Goal: Task Accomplishment & Management: Use online tool/utility

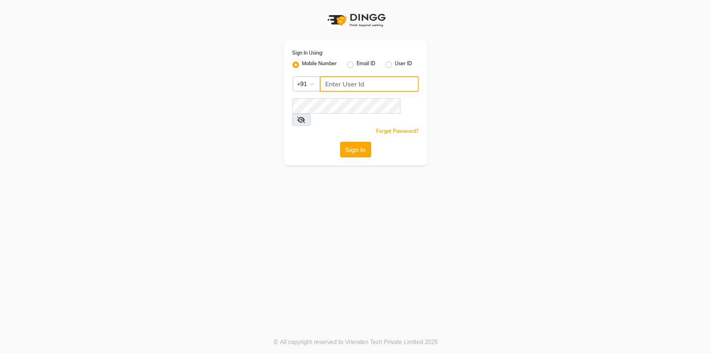
type input "7887369666"
click at [364, 144] on button "Sign In" at bounding box center [355, 149] width 31 height 15
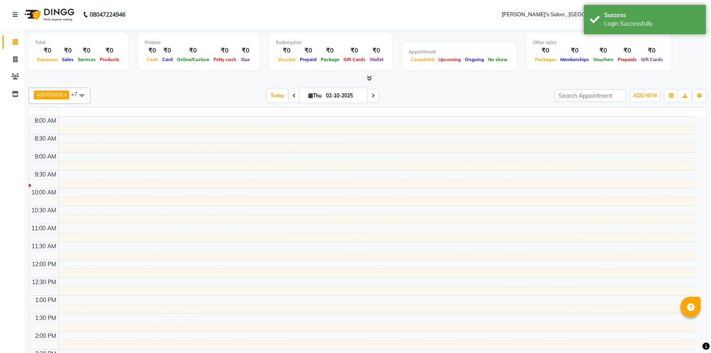
select select "en"
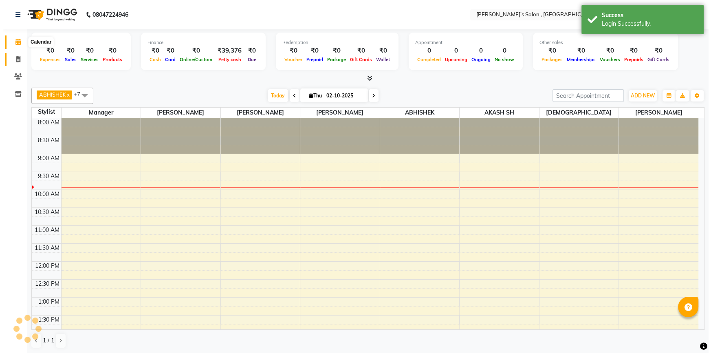
scroll to position [36, 0]
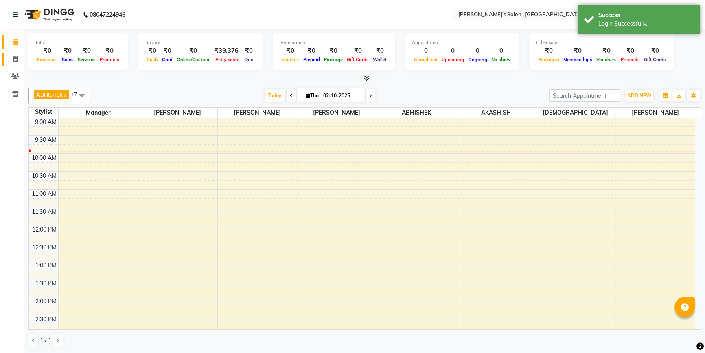
click at [16, 60] on icon at bounding box center [15, 59] width 4 height 6
select select "7416"
select select "service"
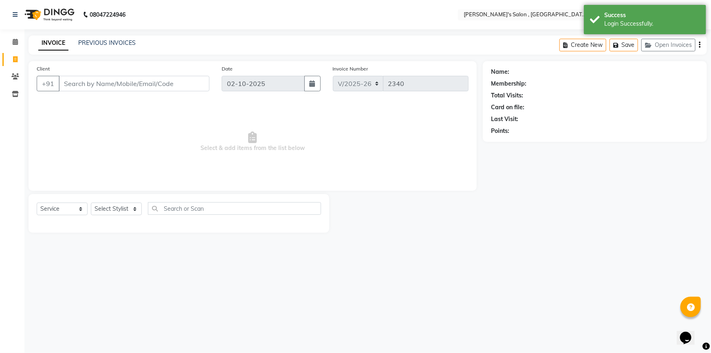
click at [103, 81] on input "Client" at bounding box center [134, 83] width 151 height 15
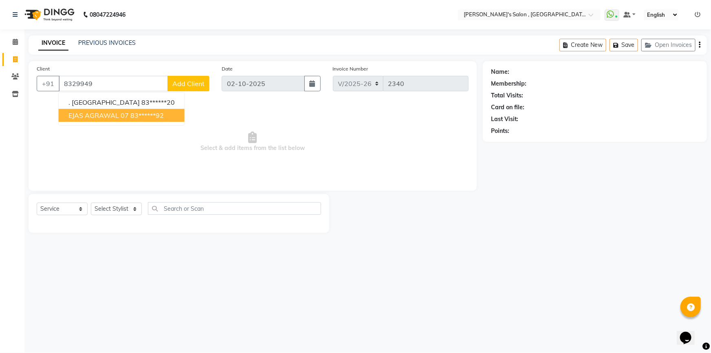
click at [159, 112] on ngb-highlight "83******92" at bounding box center [146, 115] width 33 height 8
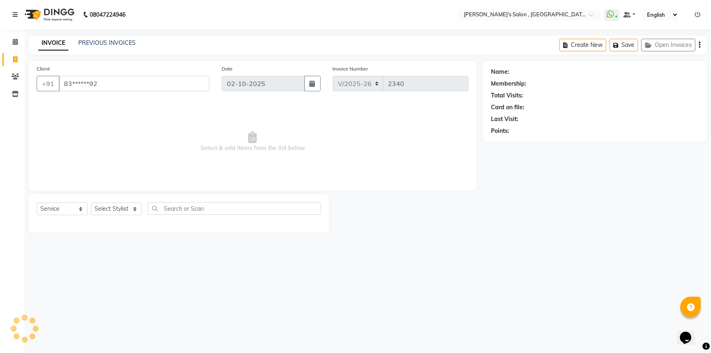
type input "83******92"
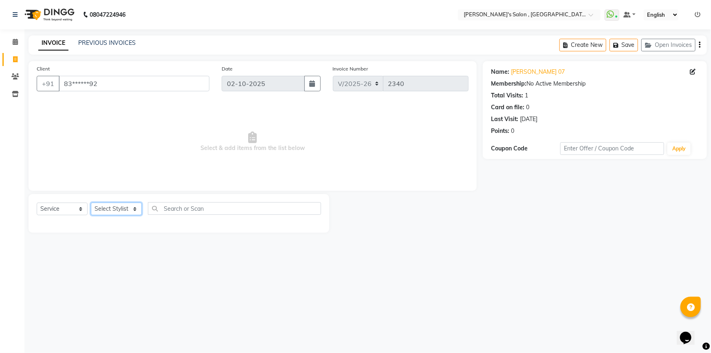
click at [130, 209] on select "Select Stylist ABHISHEK AKASH SH ARJUN SIR Manager [PERSON_NAME] [PERSON_NAME] …" at bounding box center [116, 208] width 51 height 13
click at [694, 71] on icon at bounding box center [693, 72] width 6 height 6
select select "22"
select select "[DEMOGRAPHIC_DATA]"
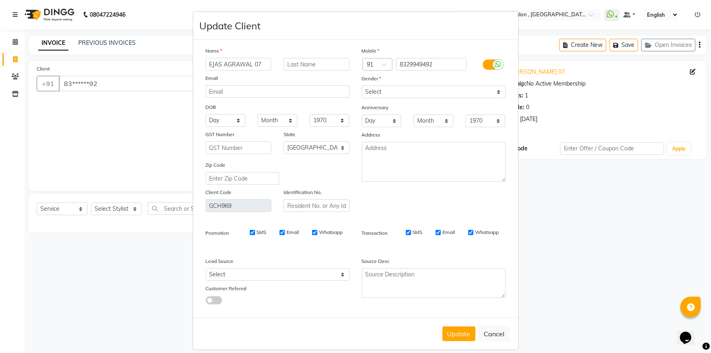
click at [250, 64] on input "EJAS AGRAWAL 07" at bounding box center [239, 64] width 66 height 13
type input "EJAS yagas 07"
click at [444, 332] on button "Update" at bounding box center [458, 333] width 33 height 15
select select
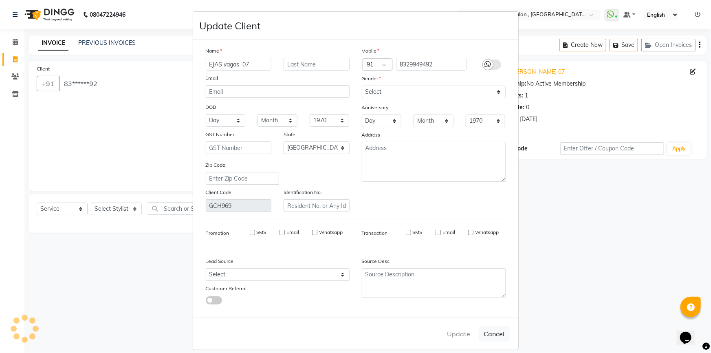
select select
select select "null"
select select
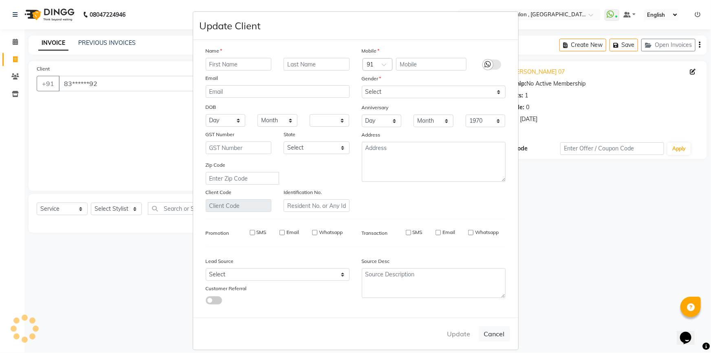
select select
checkbox input "false"
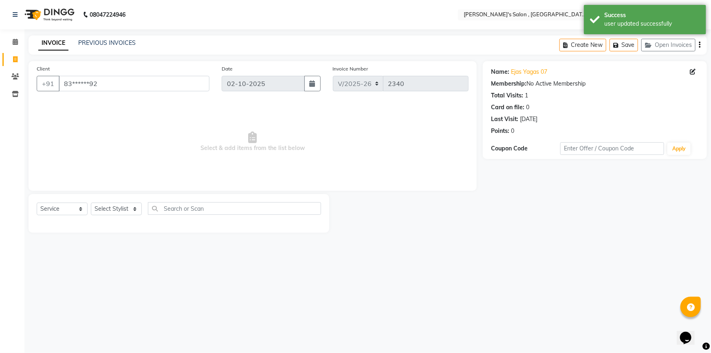
click at [114, 202] on div "Select Service Product Membership Package Voucher Prepaid Gift Card Select Styl…" at bounding box center [179, 213] width 301 height 39
click at [121, 212] on select "Select Stylist ABHISHEK AKASH SH ARJUN SIR Manager [PERSON_NAME] [PERSON_NAME] …" at bounding box center [116, 208] width 51 height 13
select select "67371"
click at [91, 202] on select "Select Stylist ABHISHEK AKASH SH ARJUN SIR Manager [PERSON_NAME] [PERSON_NAME] …" at bounding box center [116, 208] width 51 height 13
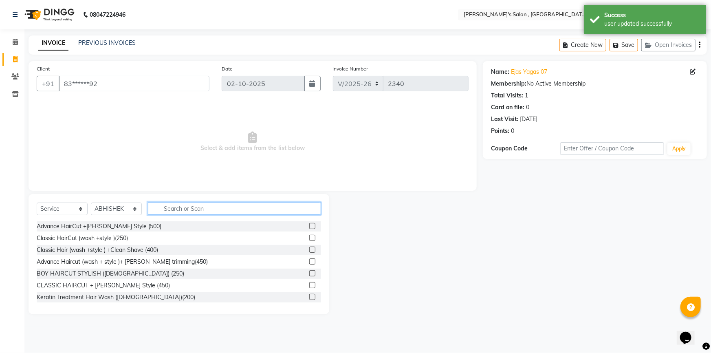
click at [157, 205] on input "text" at bounding box center [234, 208] width 173 height 13
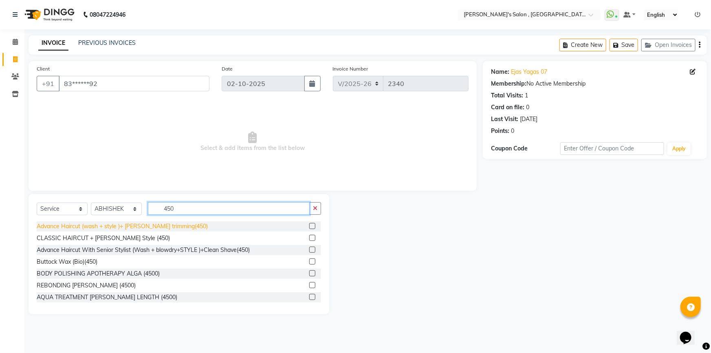
type input "450"
click at [153, 226] on div "Advance Haircut (wash + style )+ [PERSON_NAME] trimming(450)" at bounding box center [122, 226] width 171 height 9
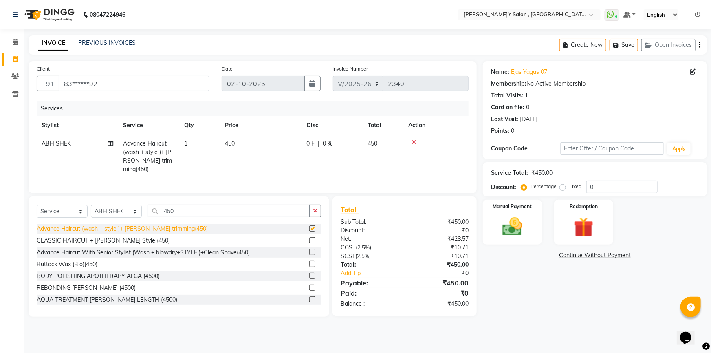
checkbox input "false"
click at [506, 230] on img at bounding box center [512, 227] width 33 height 24
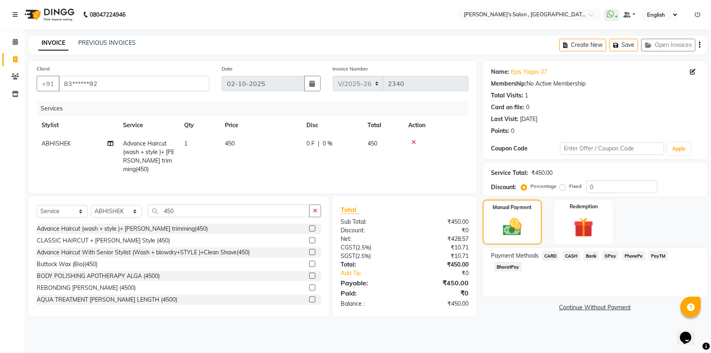
click at [574, 255] on span "CASH" at bounding box center [571, 255] width 18 height 9
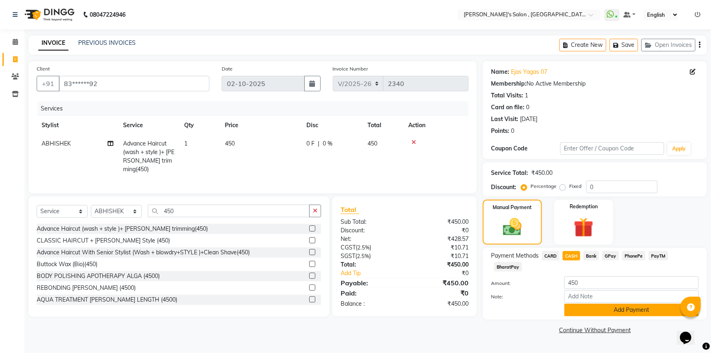
click at [567, 303] on button "Add Payment" at bounding box center [631, 309] width 134 height 13
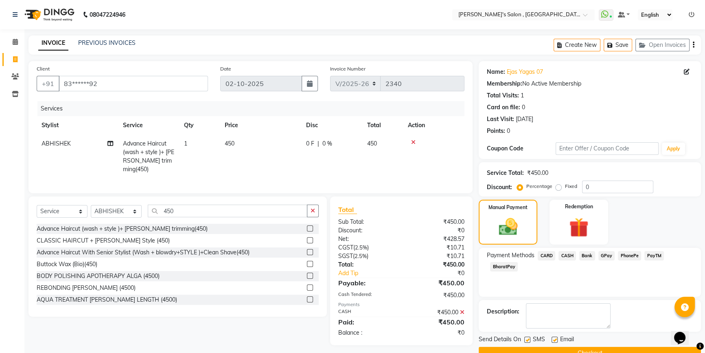
scroll to position [18, 0]
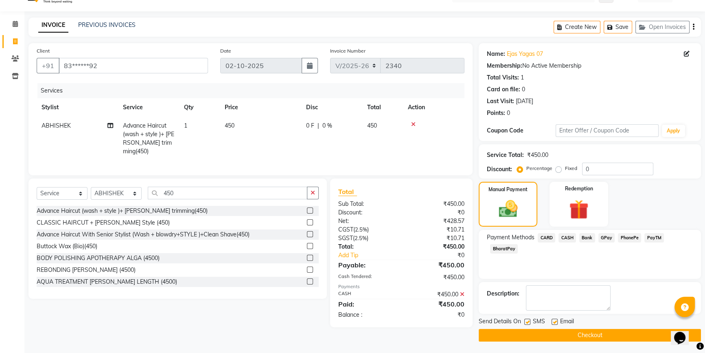
click at [570, 239] on span "CASH" at bounding box center [568, 237] width 18 height 9
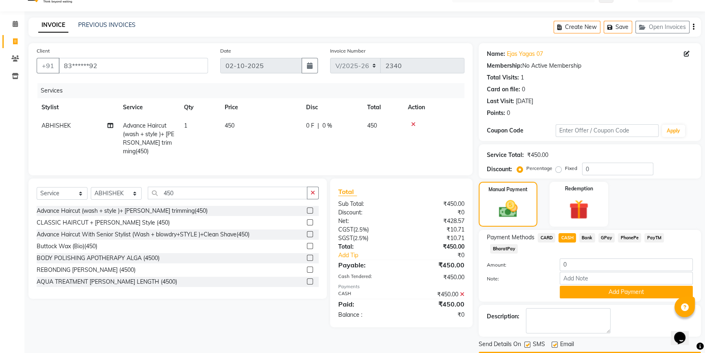
click at [570, 239] on span "CASH" at bounding box center [568, 237] width 18 height 9
click at [589, 265] on input "0" at bounding box center [626, 264] width 133 height 13
type input "500"
click at [588, 290] on button "Add Payment" at bounding box center [626, 292] width 133 height 13
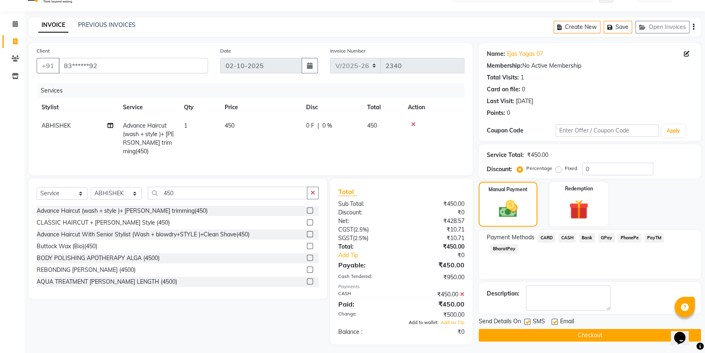
click at [428, 319] on span "Add to wallet" at bounding box center [423, 322] width 29 height 6
click at [463, 292] on icon at bounding box center [462, 294] width 4 height 6
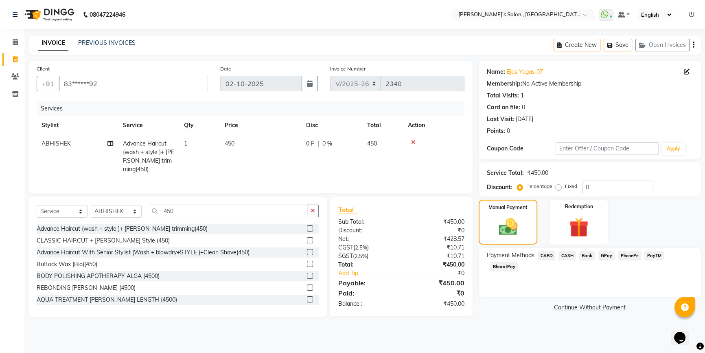
scroll to position [0, 0]
click at [571, 256] on span "CASH" at bounding box center [571, 255] width 18 height 9
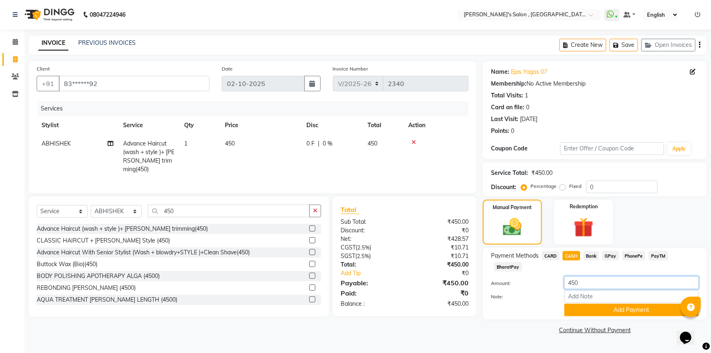
click at [609, 276] on input "450" at bounding box center [631, 282] width 134 height 13
type input "4500"
click at [595, 303] on button "Add Payment" at bounding box center [631, 309] width 134 height 13
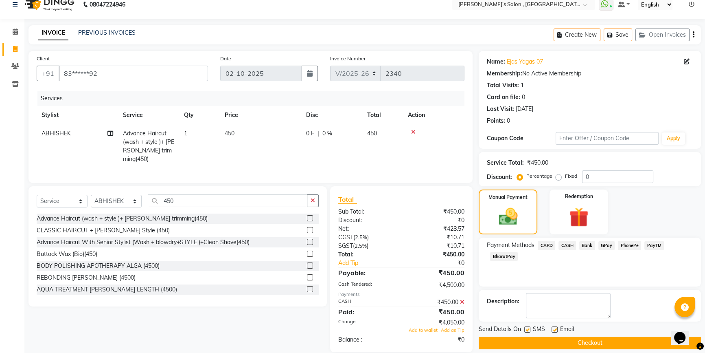
scroll to position [19, 0]
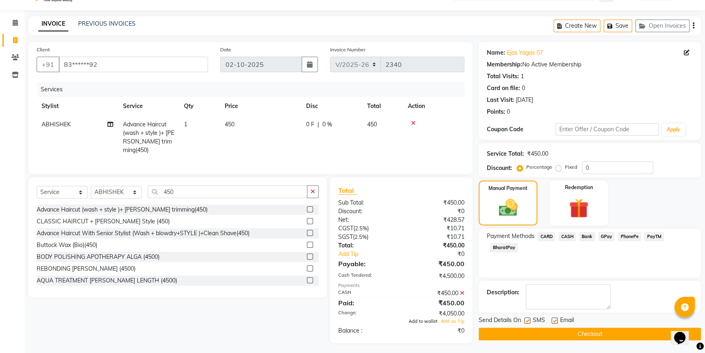
click at [424, 318] on span "Add to wallet" at bounding box center [423, 321] width 29 height 6
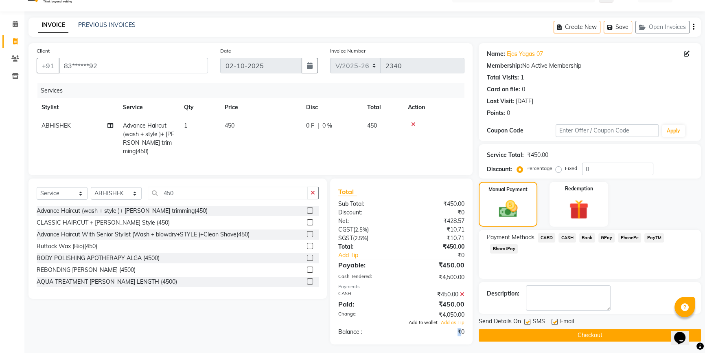
click at [424, 327] on div "₹0" at bounding box center [436, 331] width 69 height 9
click at [459, 320] on div "₹0" at bounding box center [436, 324] width 69 height 9
click at [460, 321] on div "₹0" at bounding box center [436, 324] width 69 height 9
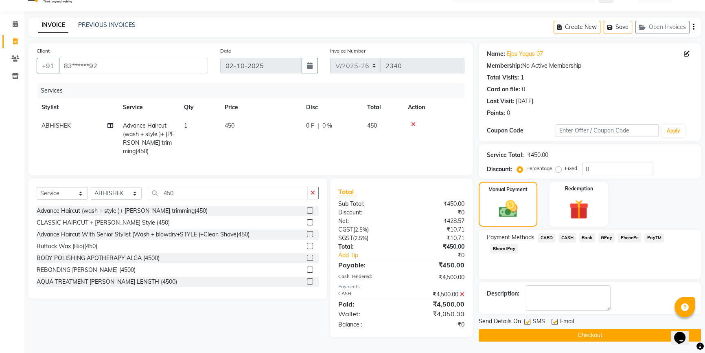
click at [462, 323] on div "₹0" at bounding box center [436, 324] width 69 height 9
click at [571, 234] on span "CASH" at bounding box center [568, 237] width 18 height 9
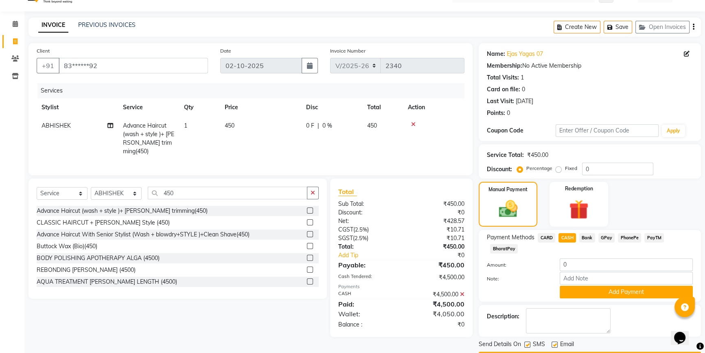
scroll to position [19, 0]
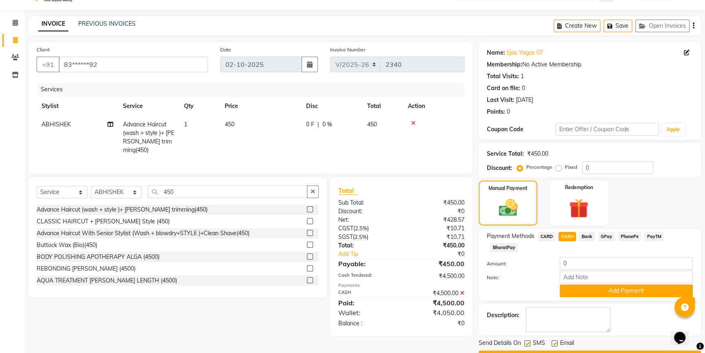
click at [461, 290] on icon at bounding box center [462, 293] width 4 height 6
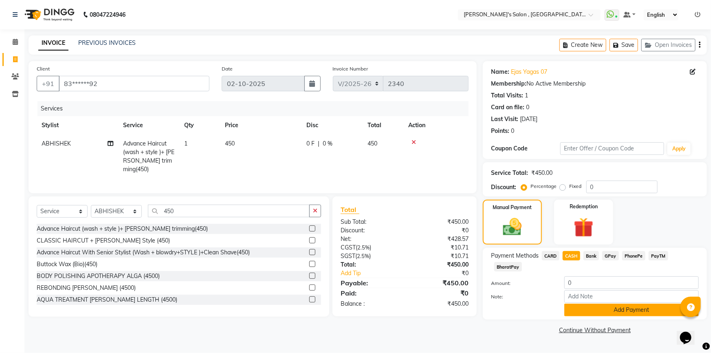
click at [599, 303] on button "Add Payment" at bounding box center [631, 309] width 134 height 13
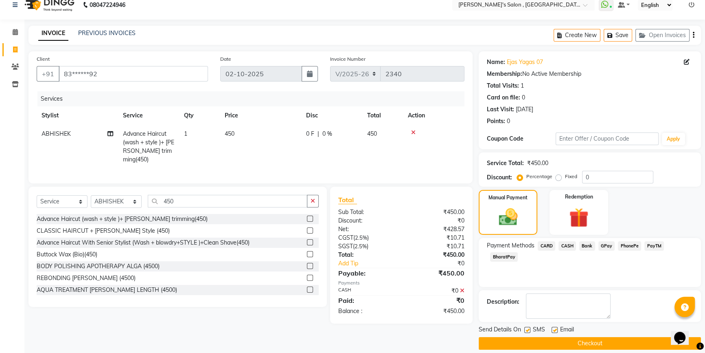
scroll to position [18, 0]
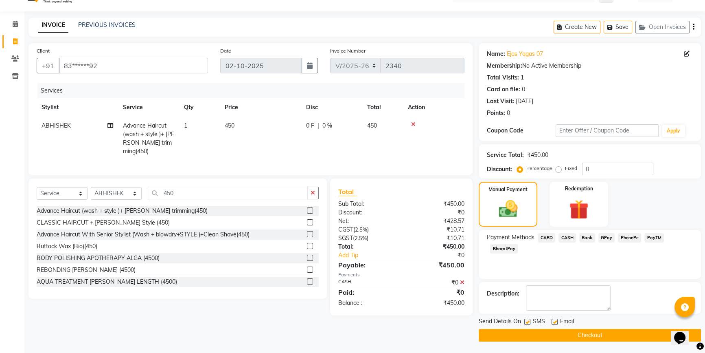
click at [461, 280] on icon at bounding box center [462, 282] width 4 height 6
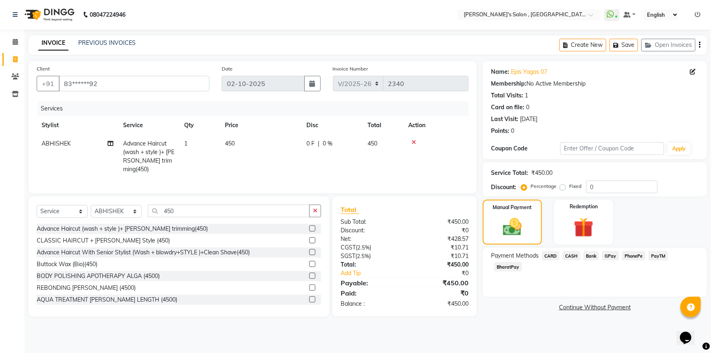
click at [570, 254] on span "CASH" at bounding box center [571, 255] width 18 height 9
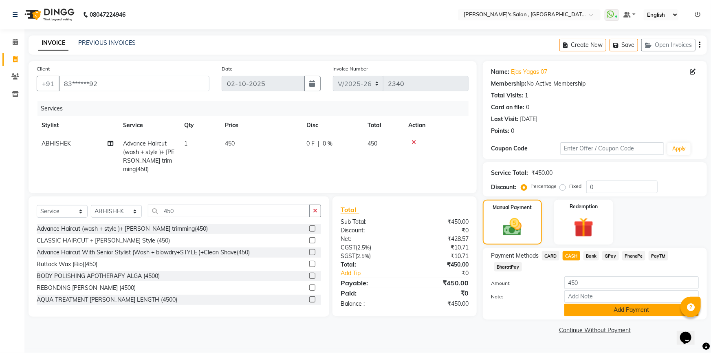
click at [574, 303] on button "Add Payment" at bounding box center [631, 309] width 134 height 13
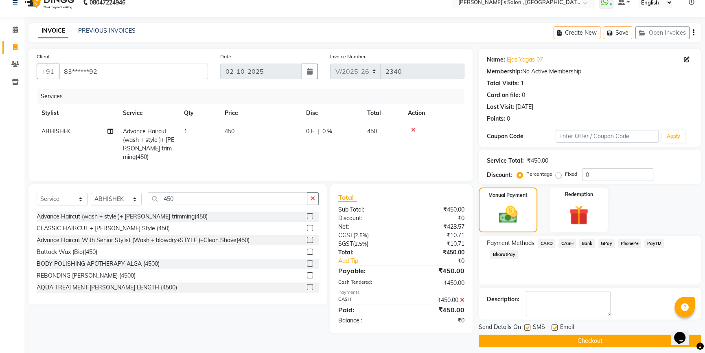
scroll to position [18, 0]
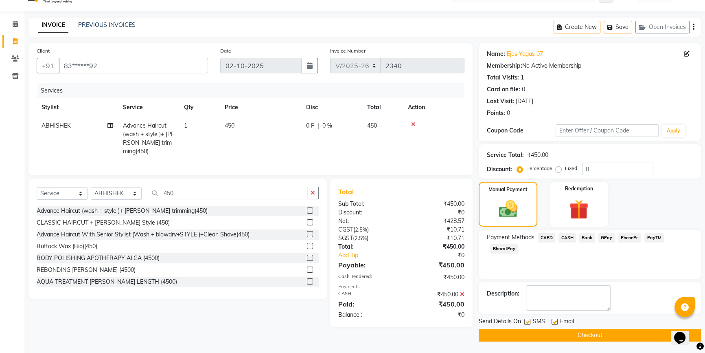
click at [547, 332] on button "Checkout" at bounding box center [590, 335] width 222 height 13
